Goal: Find specific page/section: Find specific page/section

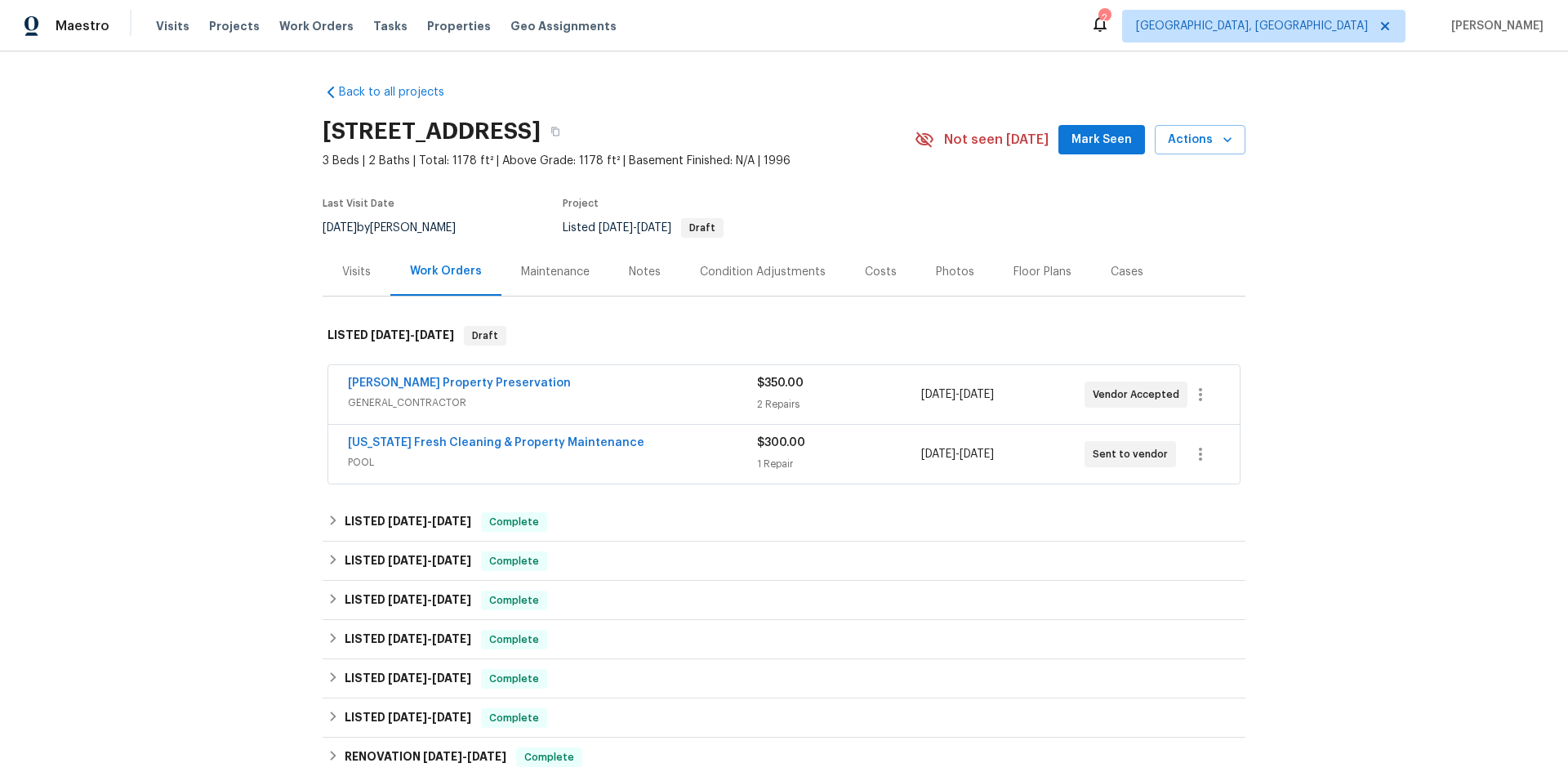
click at [354, 268] on div "Visits" at bounding box center [356, 272] width 28 height 17
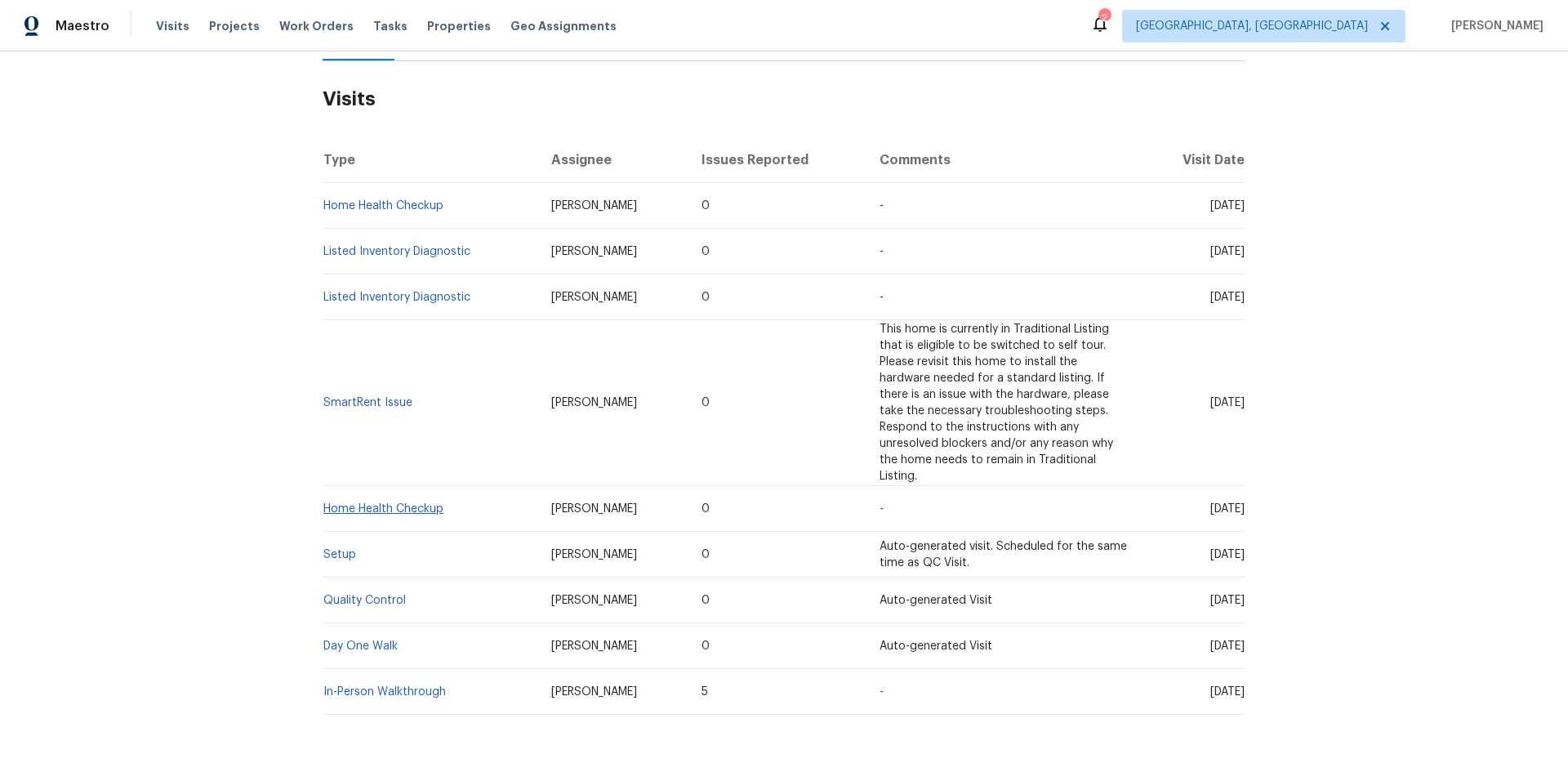
scroll to position [245, 0]
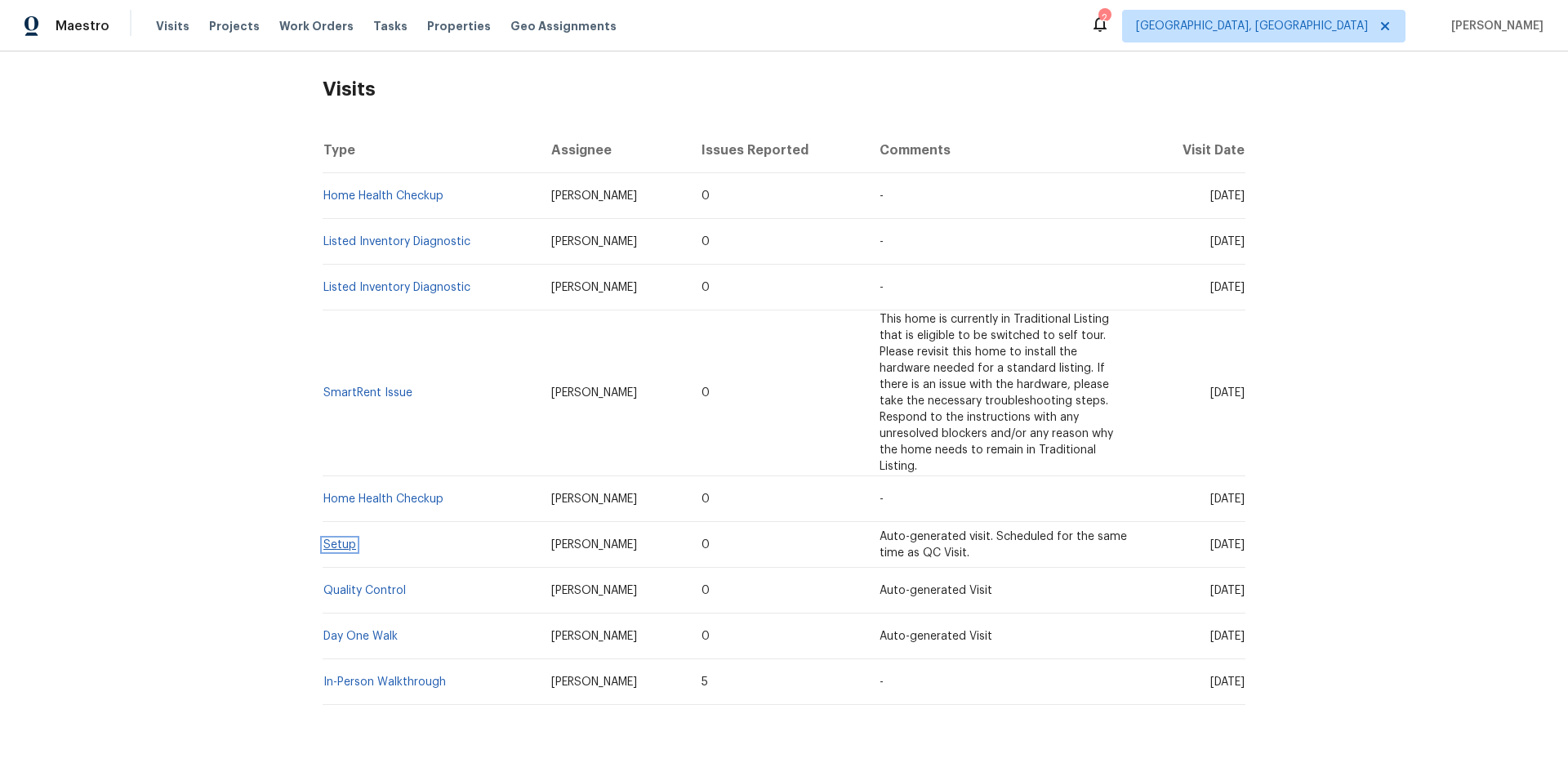
click at [337, 539] on link "Setup" at bounding box center [339, 545] width 32 height 12
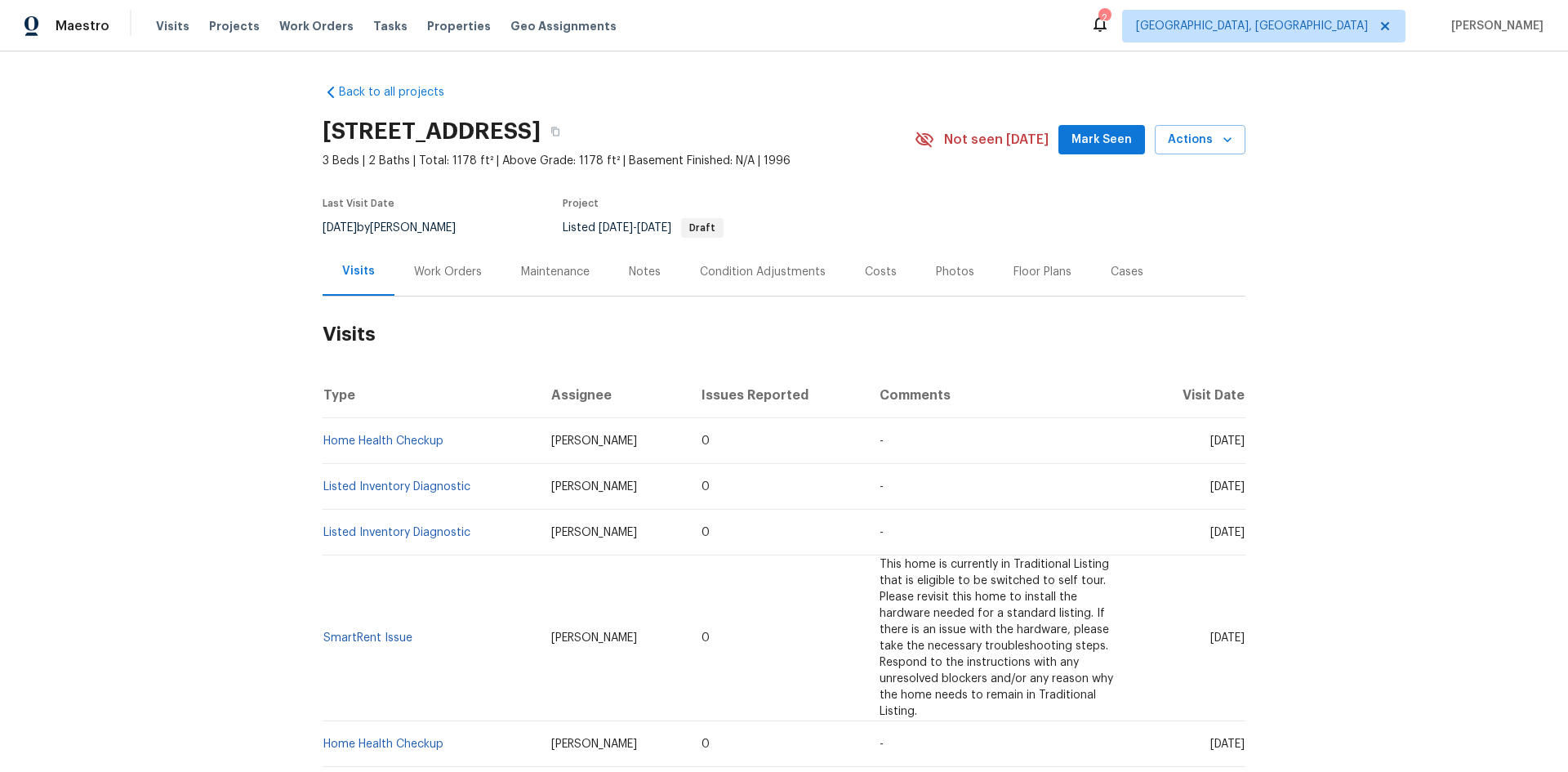
click at [543, 269] on div "Maintenance" at bounding box center [555, 272] width 69 height 17
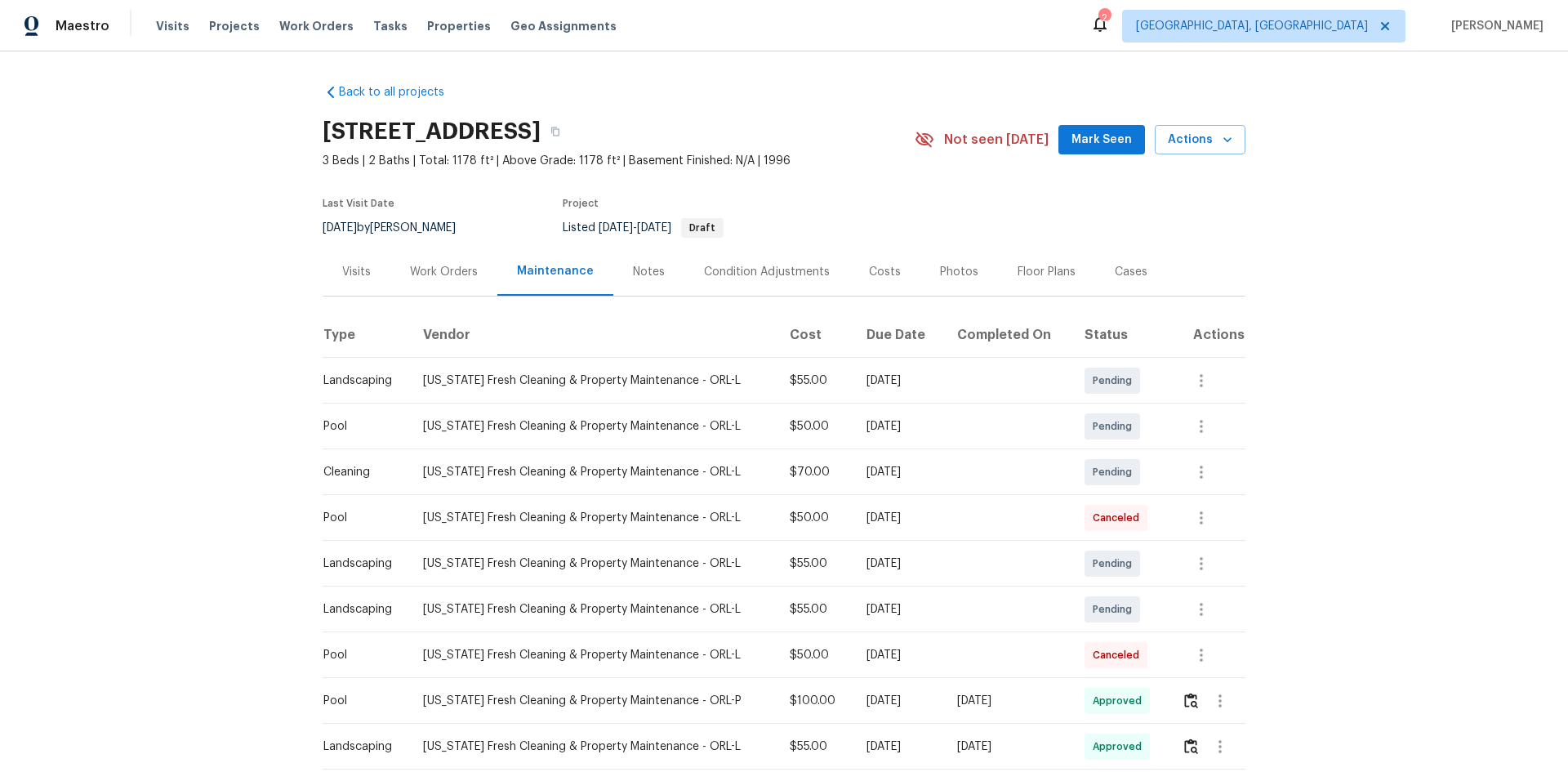
click at [742, 277] on div "Condition Adjustments" at bounding box center [766, 272] width 125 height 17
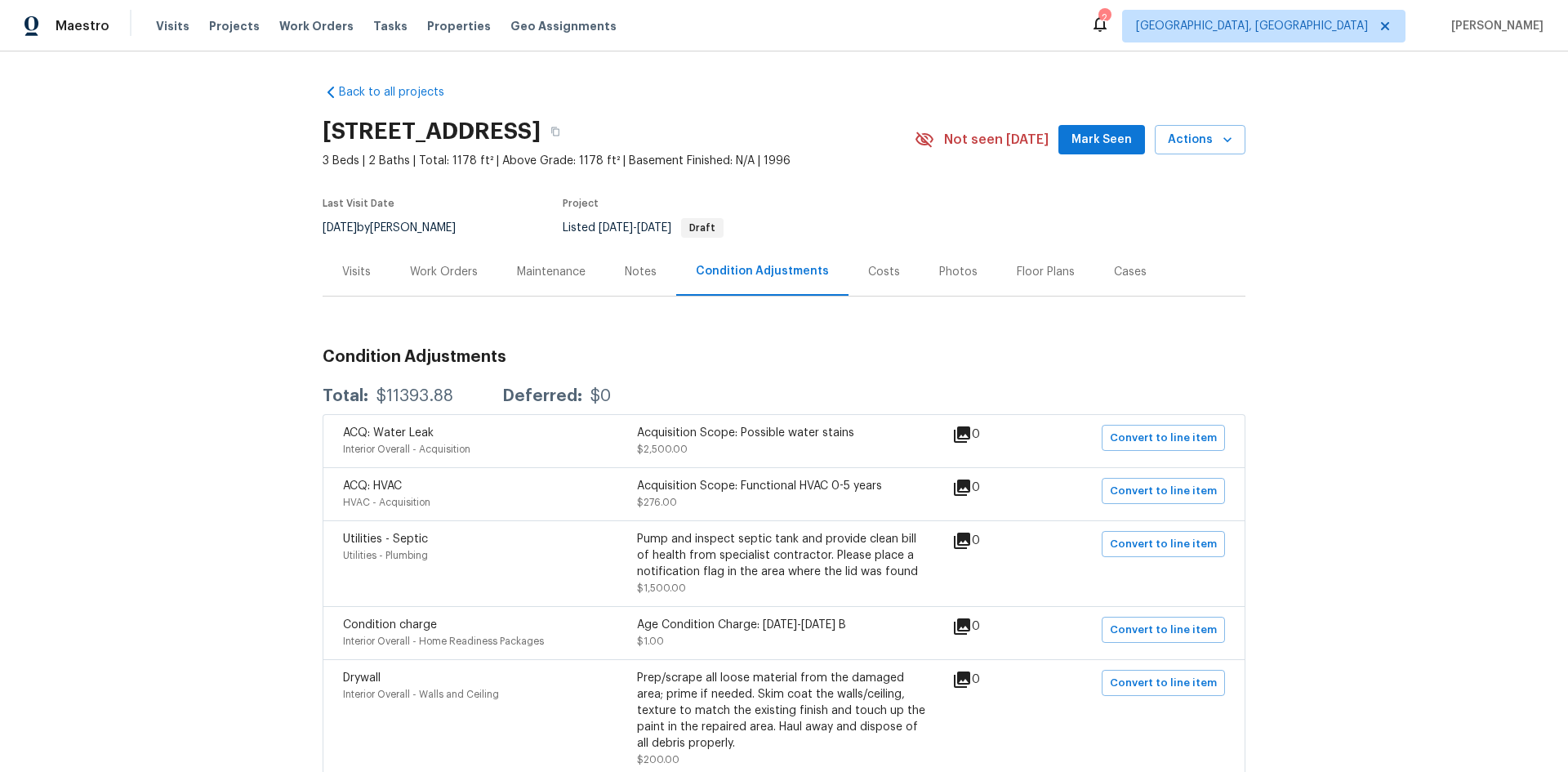
click at [634, 280] on div "Notes" at bounding box center [640, 272] width 71 height 48
